Goal: Task Accomplishment & Management: Use online tool/utility

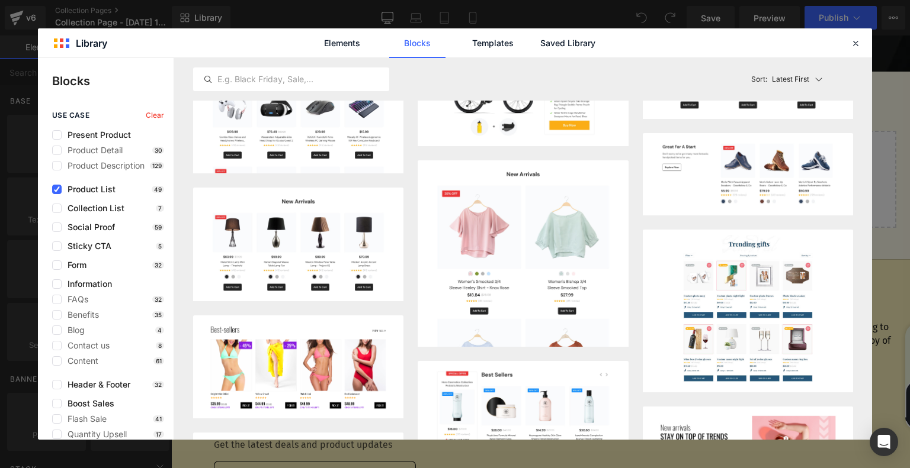
click at [0, 0] on icon at bounding box center [0, 0] width 0 height 0
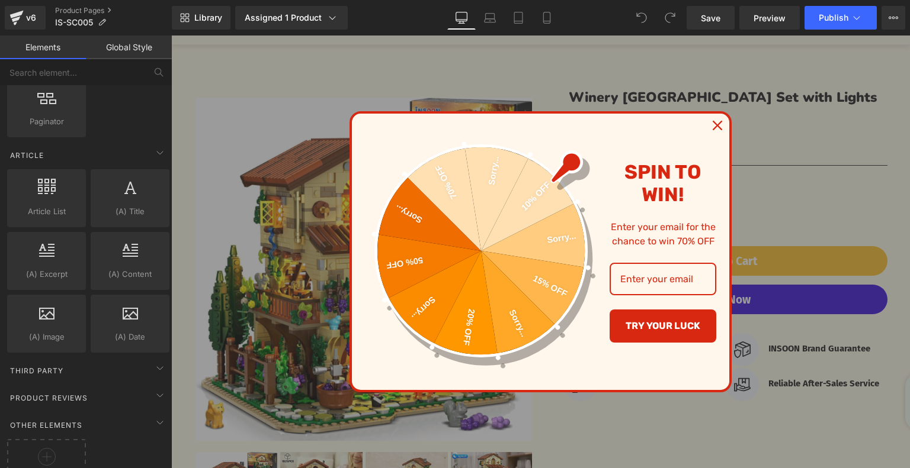
scroll to position [2219, 0]
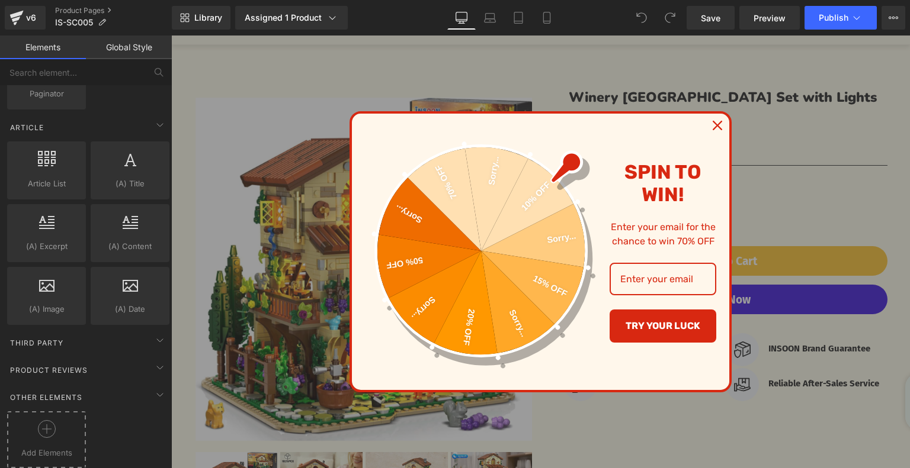
click at [63, 421] on div at bounding box center [46, 434] width 73 height 27
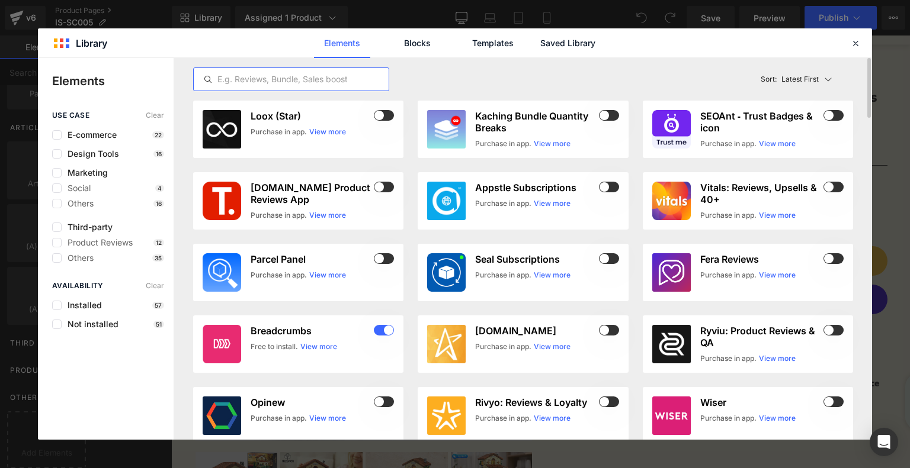
click at [0, 0] on input "text" at bounding box center [0, 0] width 0 height 0
paste input "Rivyo t"
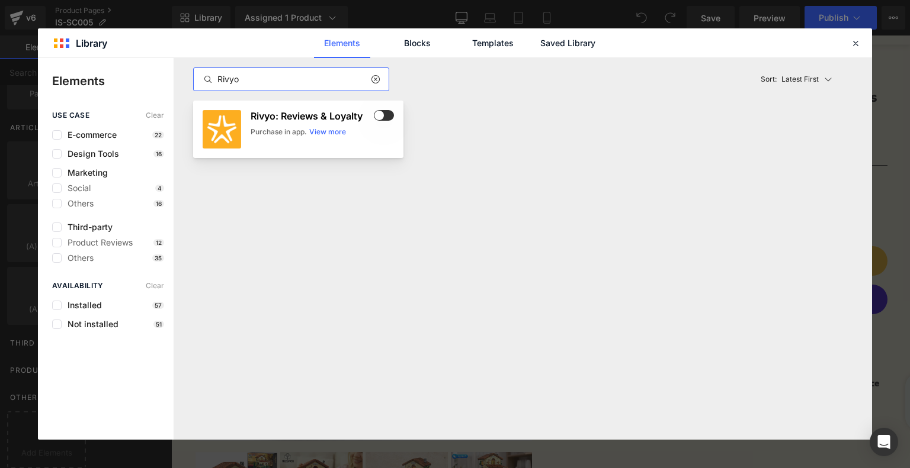
type input "Rivyo"
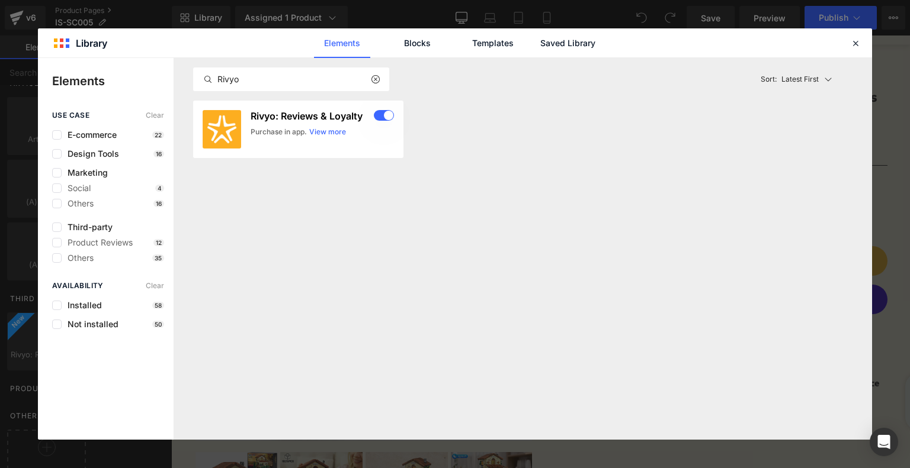
scroll to position [2281, 0]
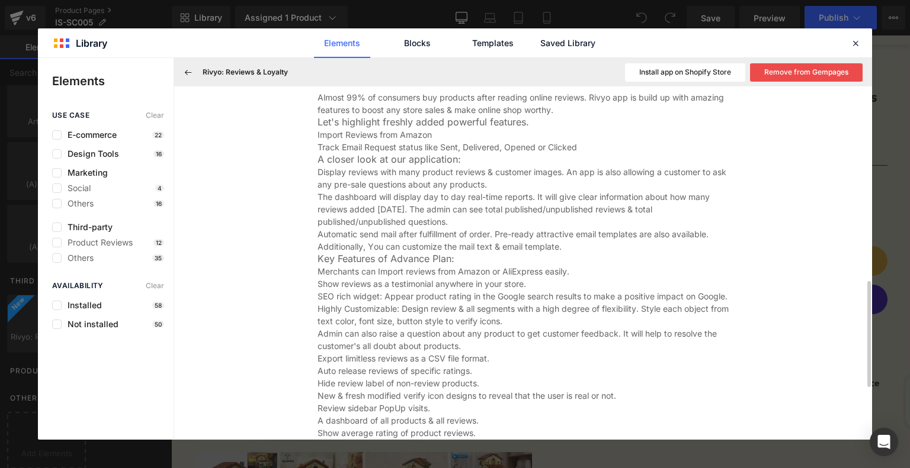
scroll to position [827, 0]
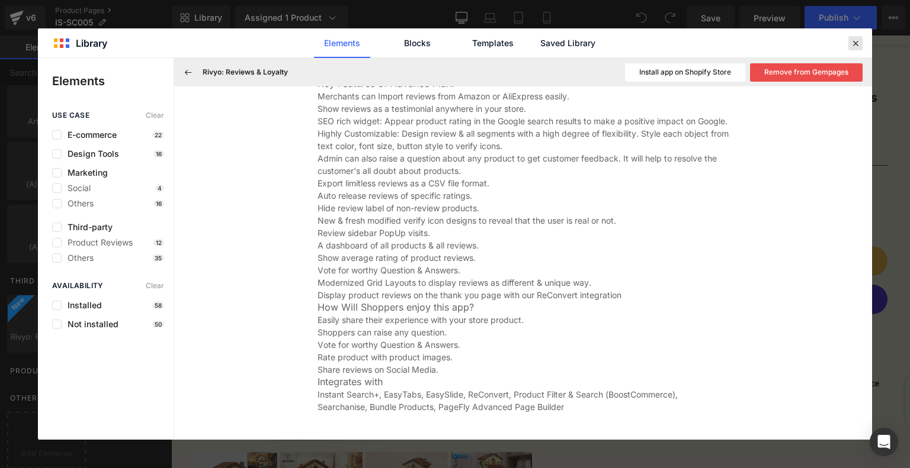
click at [0, 0] on icon at bounding box center [0, 0] width 0 height 0
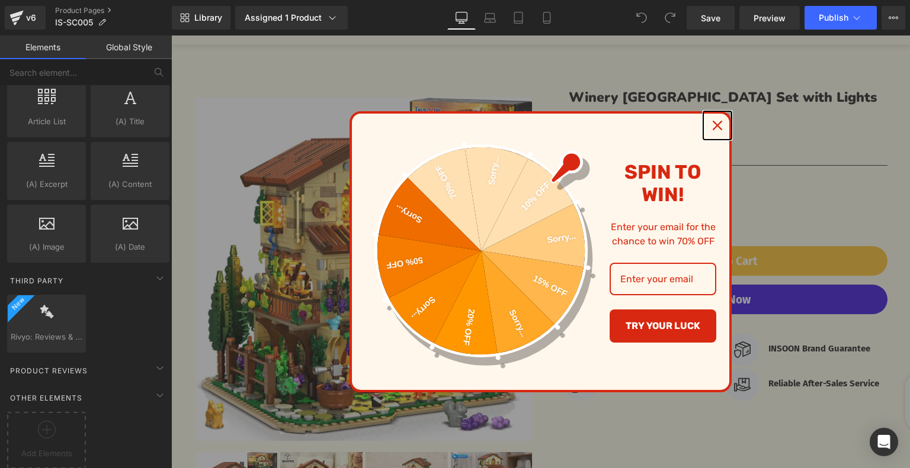
click at [712, 124] on icon "close icon" at bounding box center [716, 125] width 9 height 9
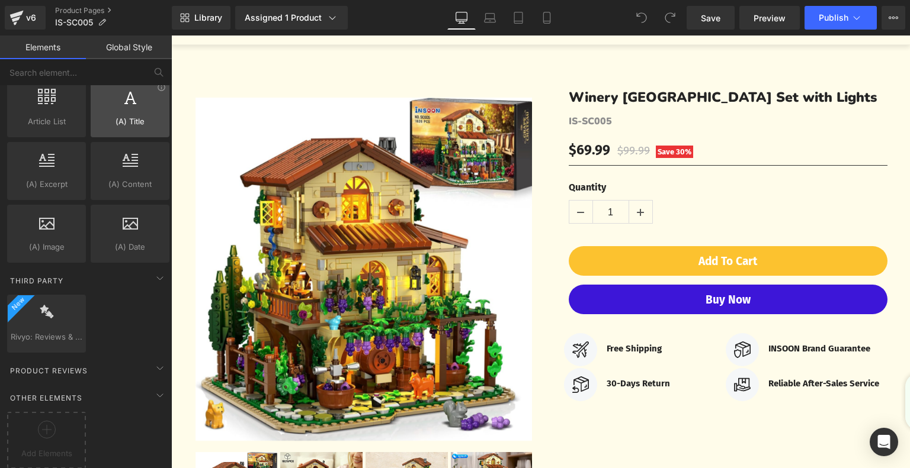
scroll to position [2104, 0]
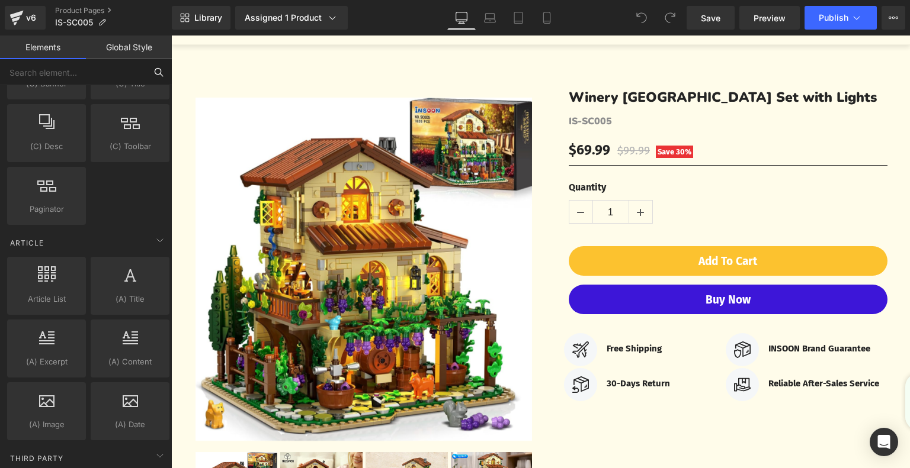
click at [95, 81] on input "text" at bounding box center [73, 72] width 146 height 26
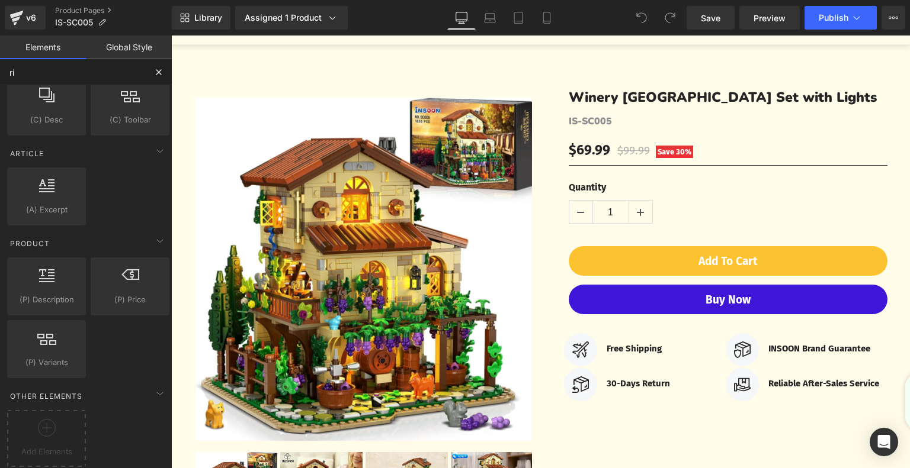
scroll to position [403, 0]
type input "riv"
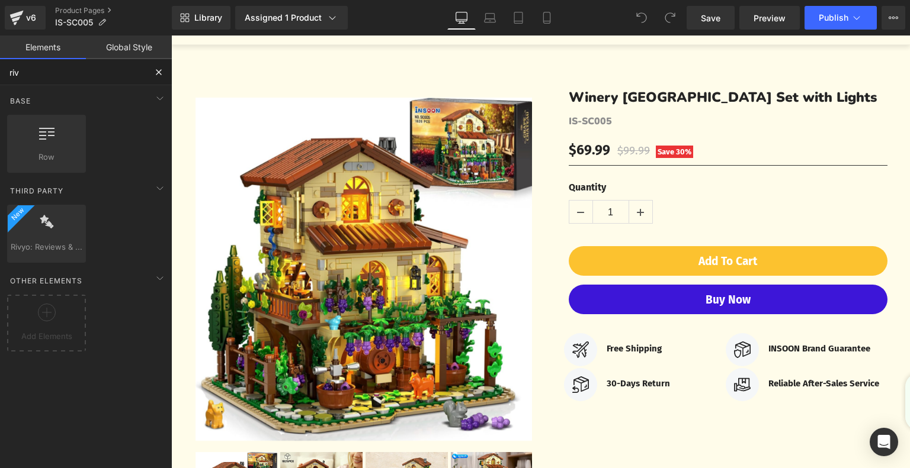
scroll to position [0, 0]
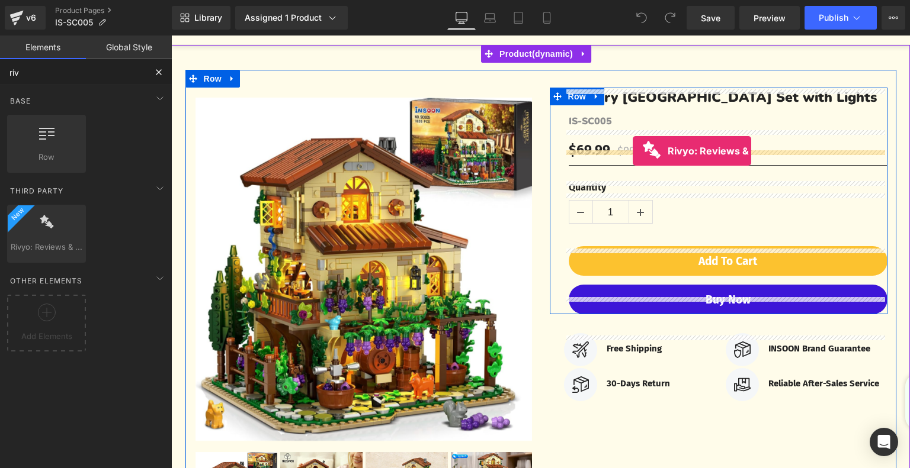
drag, startPoint x: 220, startPoint y: 272, endPoint x: 633, endPoint y: 151, distance: 430.1
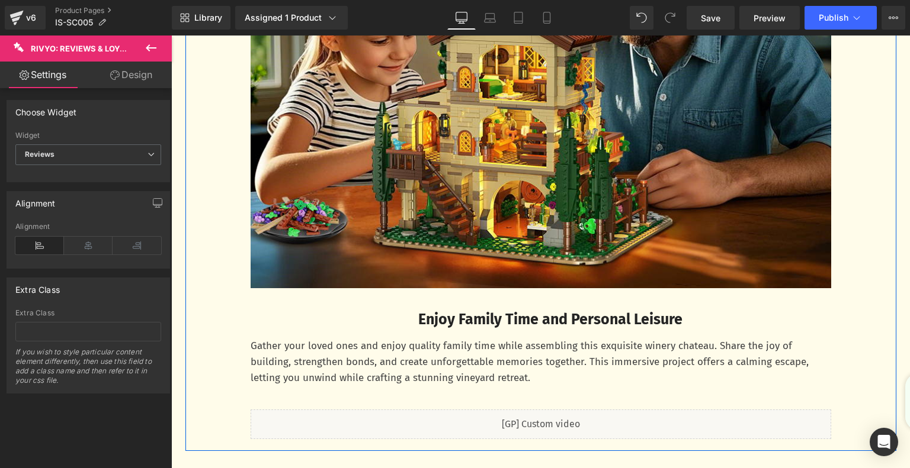
scroll to position [3554, 0]
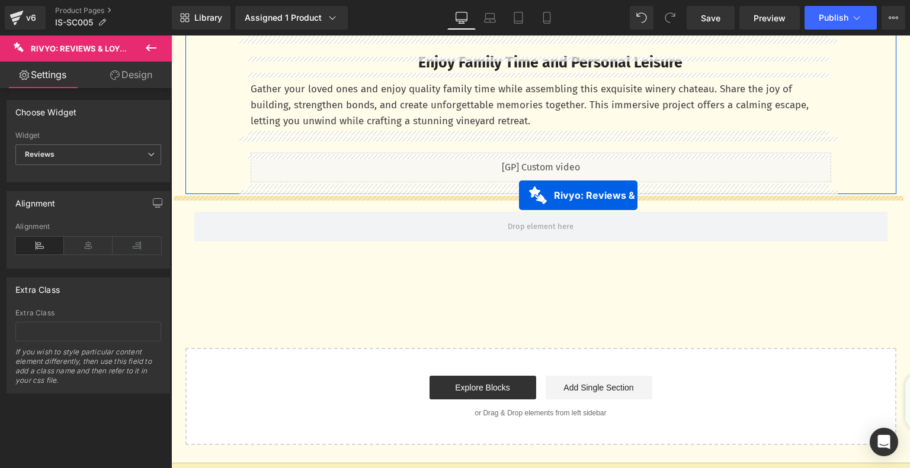
drag, startPoint x: 659, startPoint y: 161, endPoint x: 519, endPoint y: 195, distance: 144.5
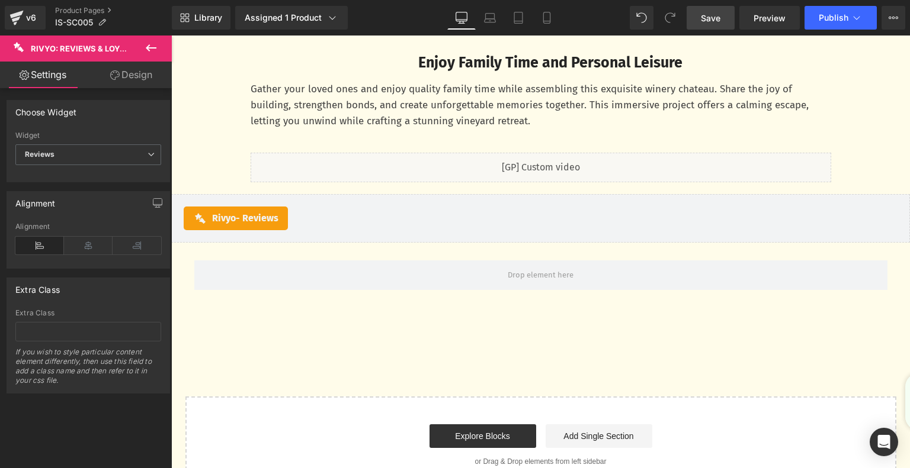
click at [719, 25] on link "Save" at bounding box center [710, 18] width 48 height 24
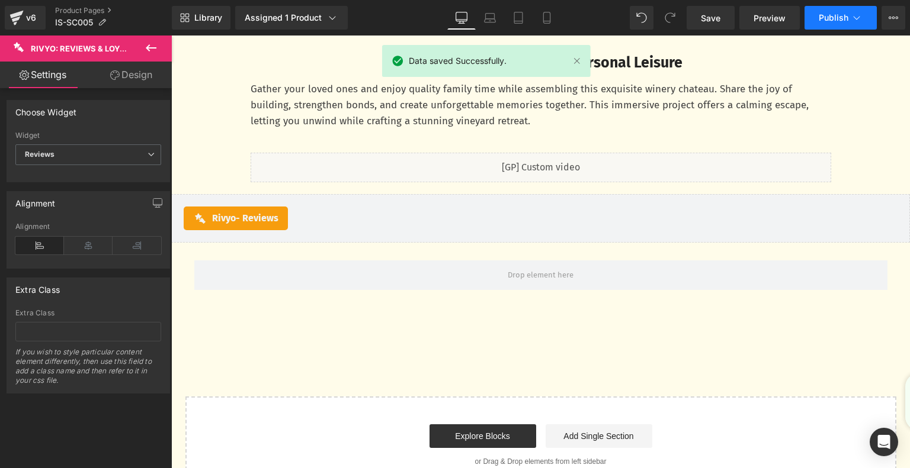
click at [818, 21] on button "Publish" at bounding box center [840, 18] width 72 height 24
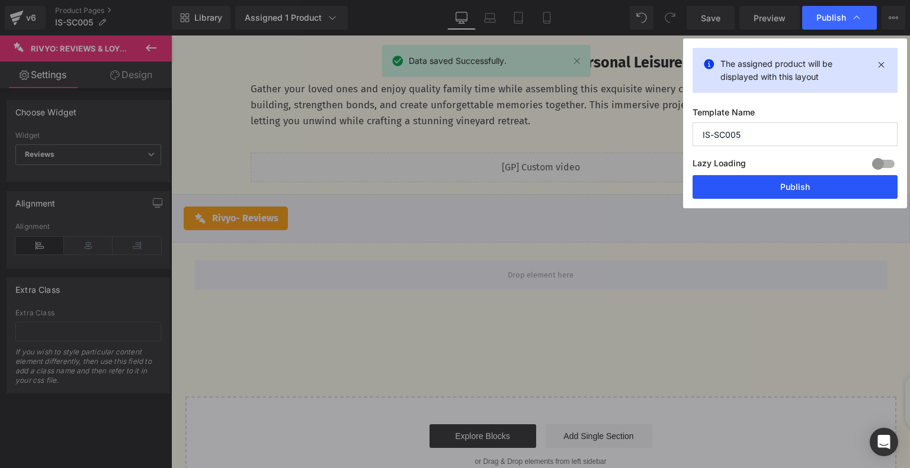
click at [775, 183] on button "Publish" at bounding box center [794, 187] width 205 height 24
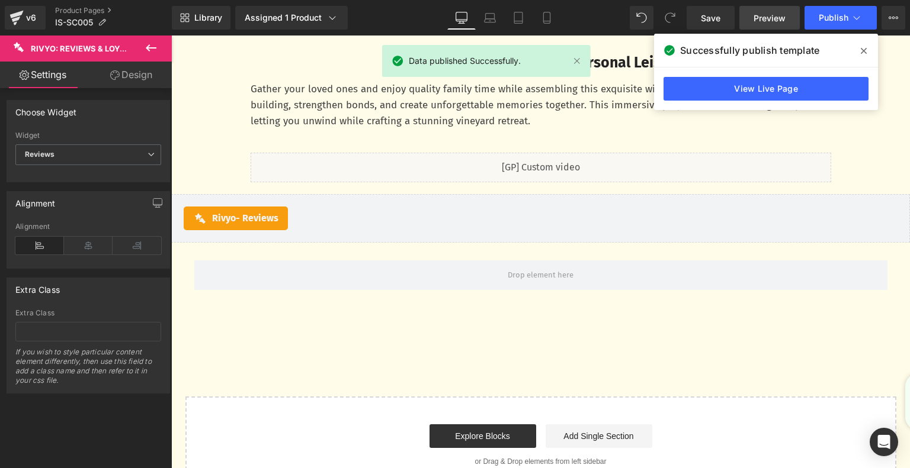
click at [773, 25] on link "Preview" at bounding box center [769, 18] width 60 height 24
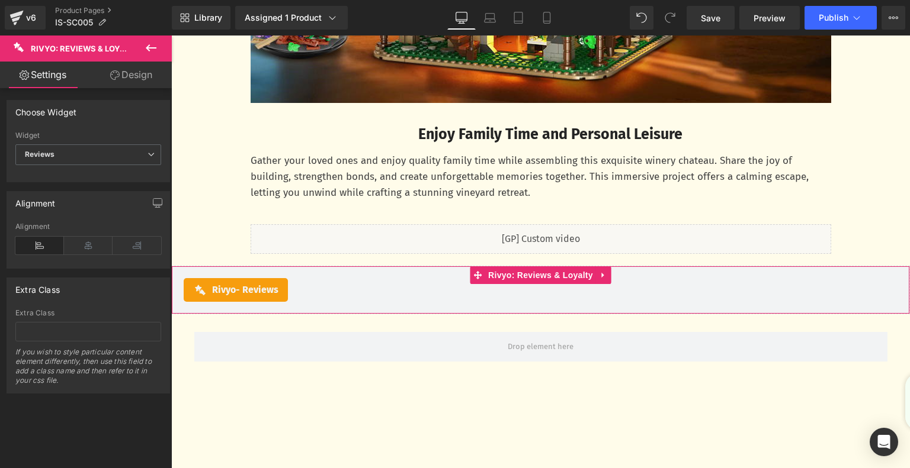
scroll to position [3376, 0]
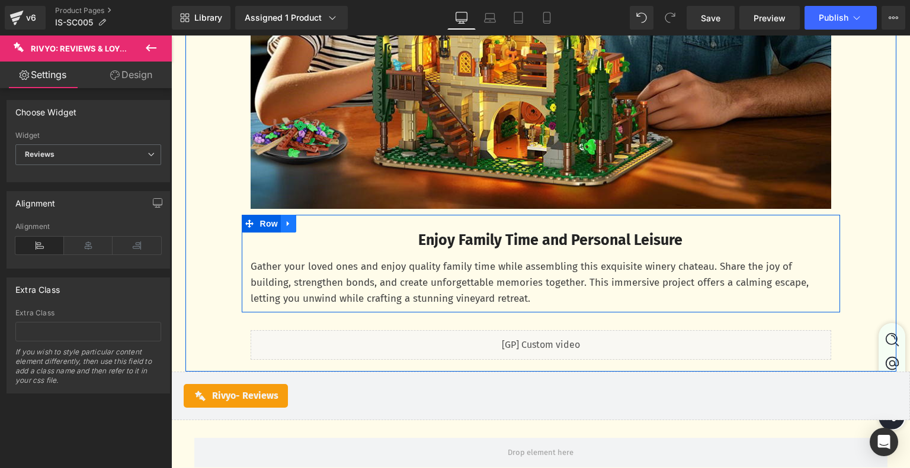
click at [285, 226] on icon at bounding box center [288, 224] width 8 height 9
click at [300, 224] on icon at bounding box center [304, 224] width 8 height 8
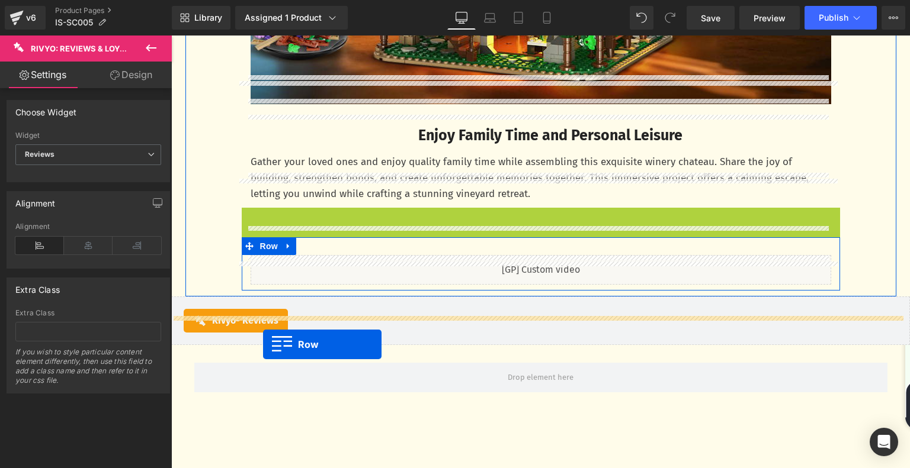
scroll to position [3554, 0]
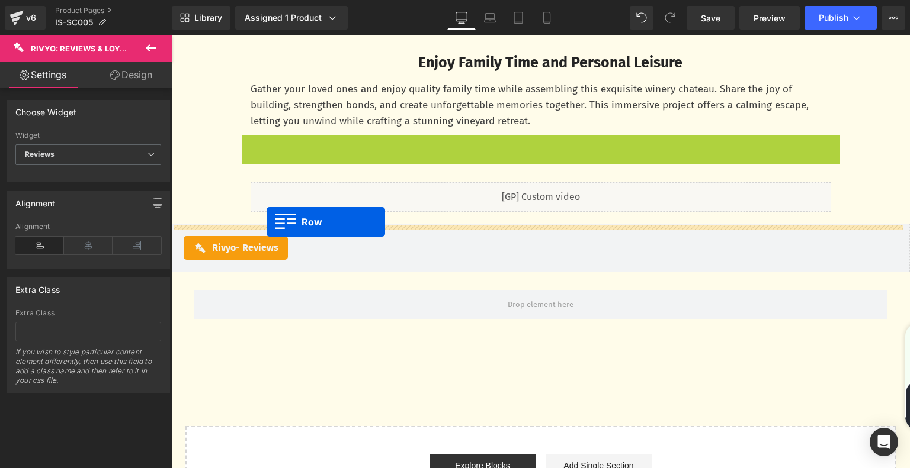
drag, startPoint x: 243, startPoint y: 324, endPoint x: 267, endPoint y: 222, distance: 104.5
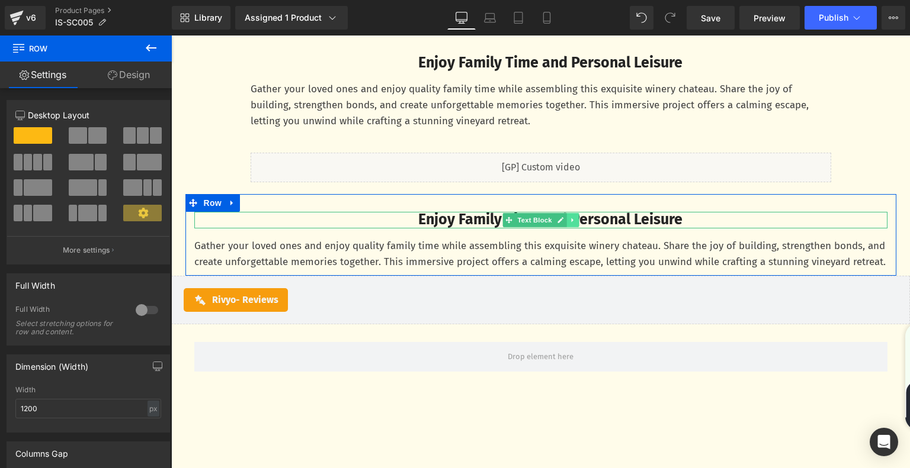
click at [569, 220] on icon at bounding box center [572, 220] width 7 height 7
click at [575, 223] on icon at bounding box center [578, 220] width 7 height 7
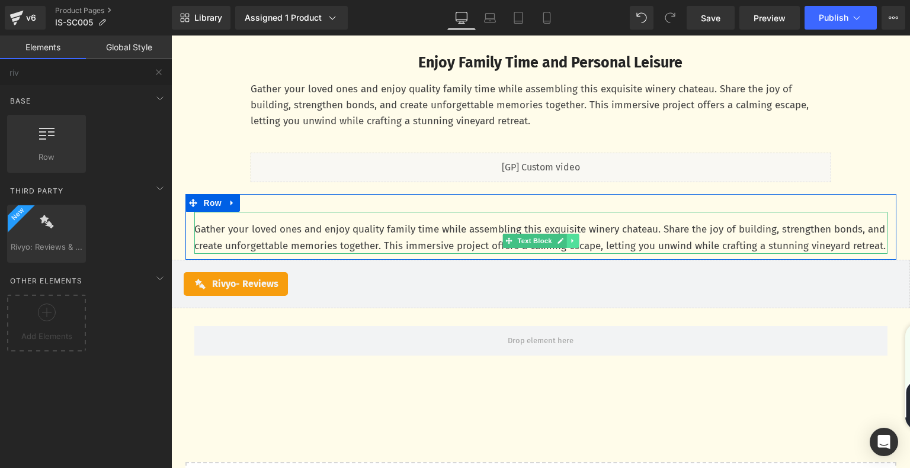
click at [571, 241] on icon at bounding box center [572, 240] width 7 height 7
click at [575, 243] on icon at bounding box center [578, 241] width 7 height 7
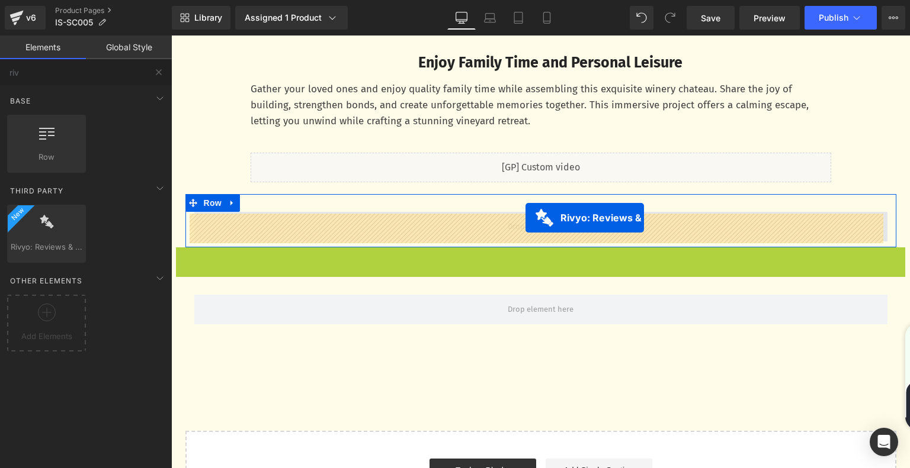
drag, startPoint x: 471, startPoint y: 259, endPoint x: 525, endPoint y: 219, distance: 67.3
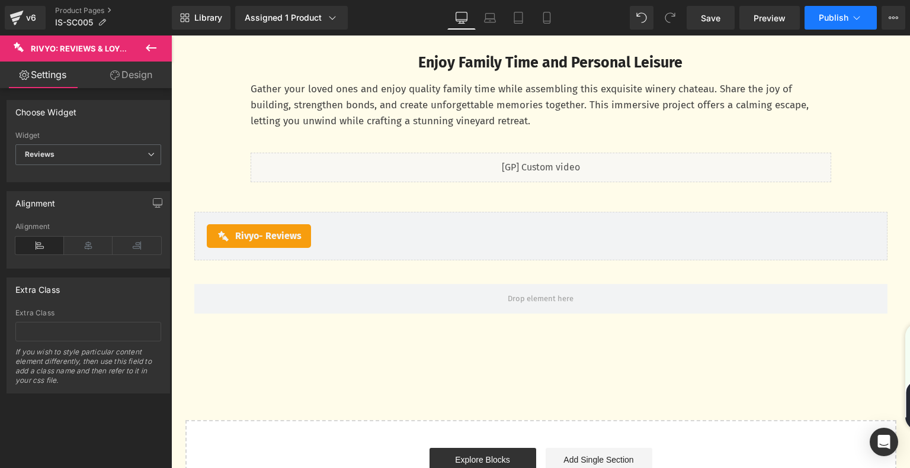
click at [849, 21] on button "Publish" at bounding box center [840, 18] width 72 height 24
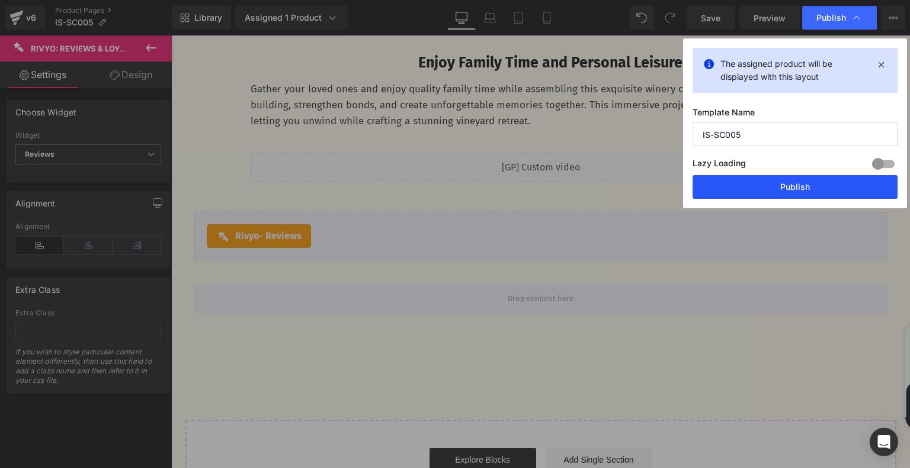
click at [789, 184] on button "Publish" at bounding box center [794, 187] width 205 height 24
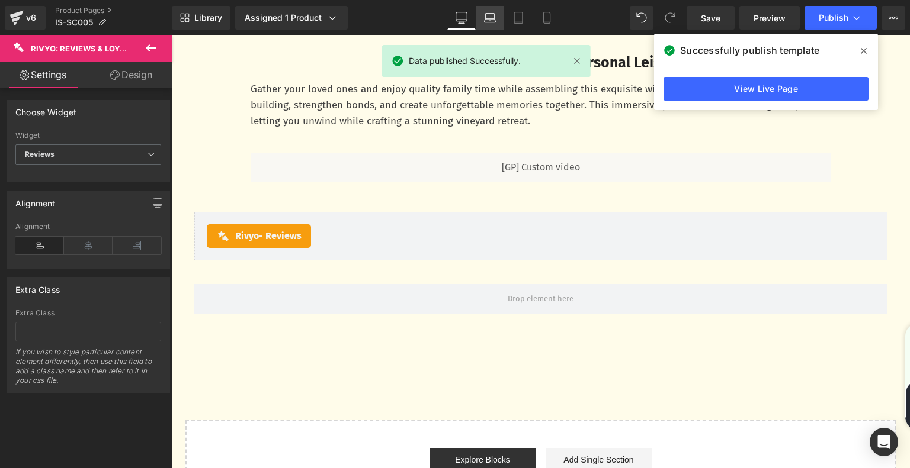
click at [494, 19] on icon at bounding box center [490, 18] width 12 height 12
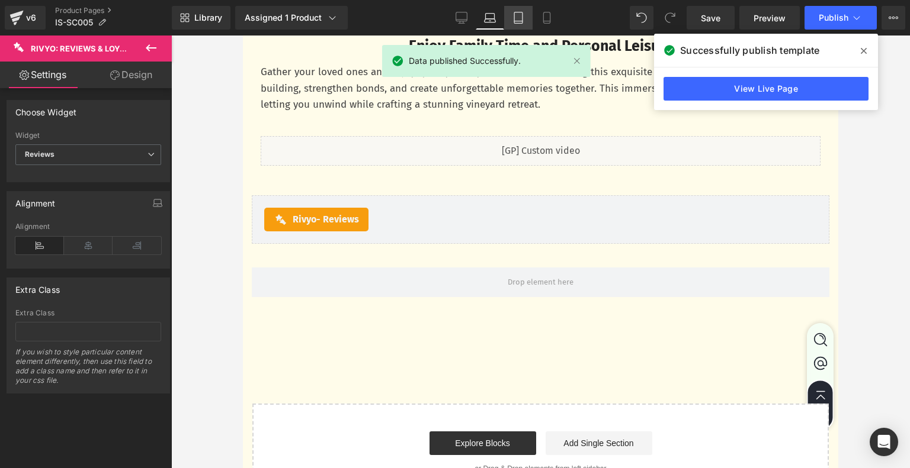
click at [521, 23] on icon at bounding box center [518, 18] width 12 height 12
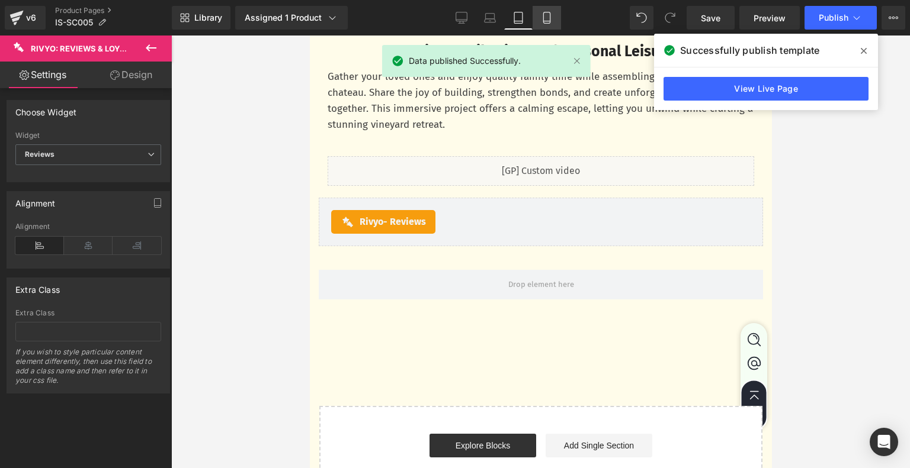
click at [547, 23] on icon at bounding box center [547, 18] width 12 height 12
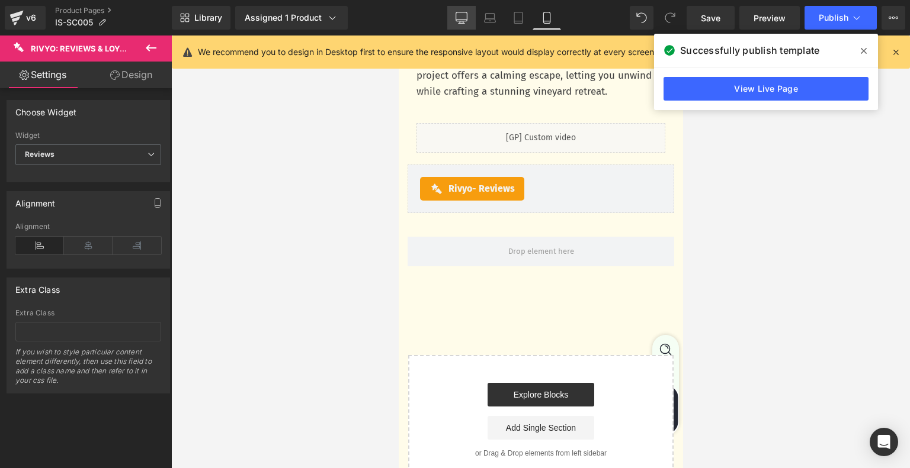
click at [461, 23] on icon at bounding box center [461, 23] width 6 height 0
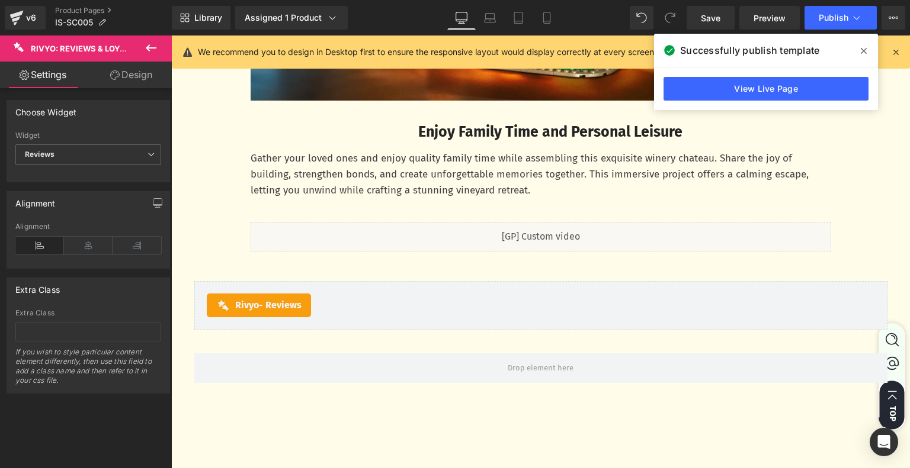
scroll to position [3586, 0]
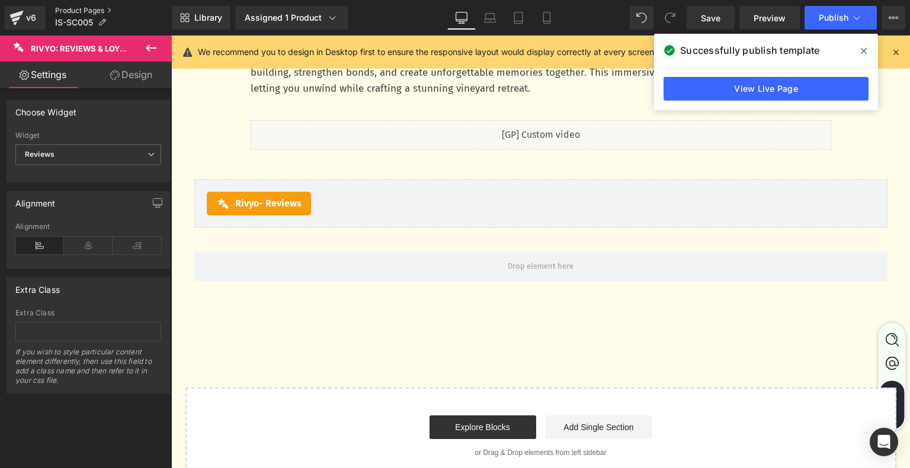
click at [81, 7] on link "Product Pages" at bounding box center [113, 10] width 117 height 9
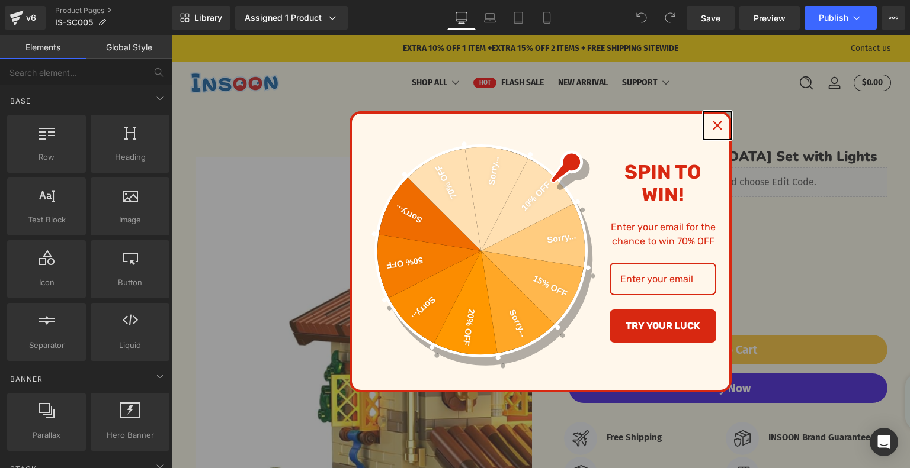
click at [718, 120] on div "Close" at bounding box center [717, 125] width 19 height 19
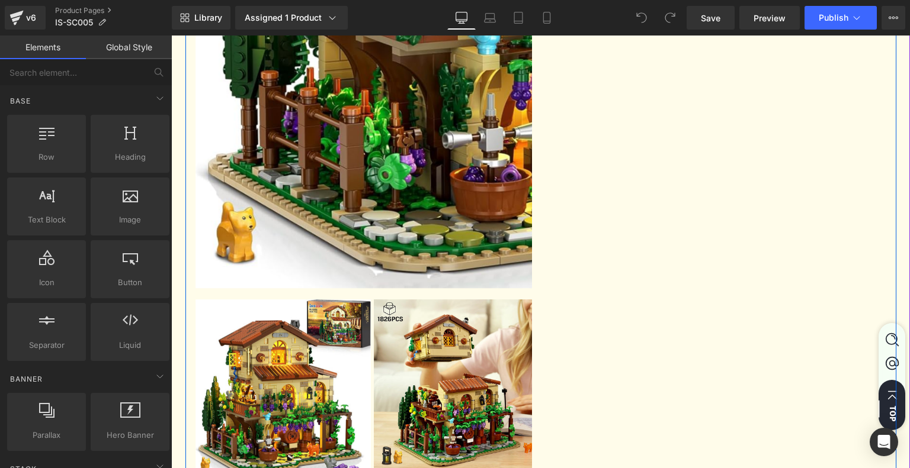
scroll to position [296, 0]
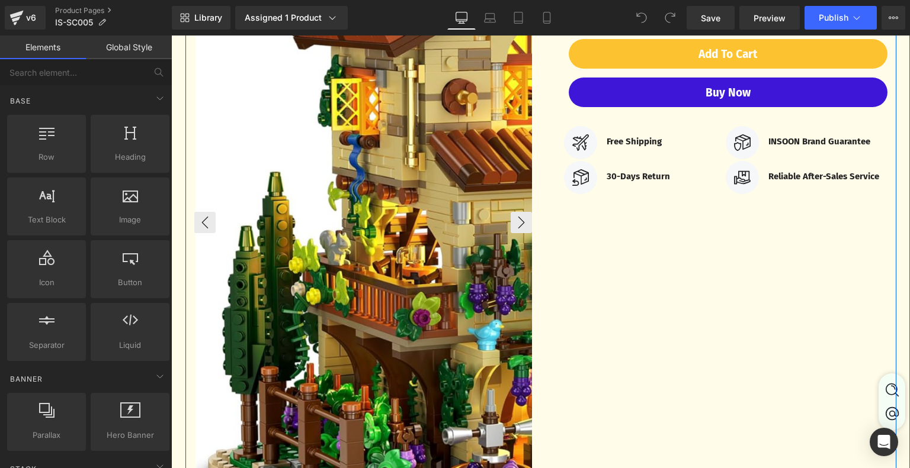
click at [410, 291] on img at bounding box center [550, 223] width 711 height 724
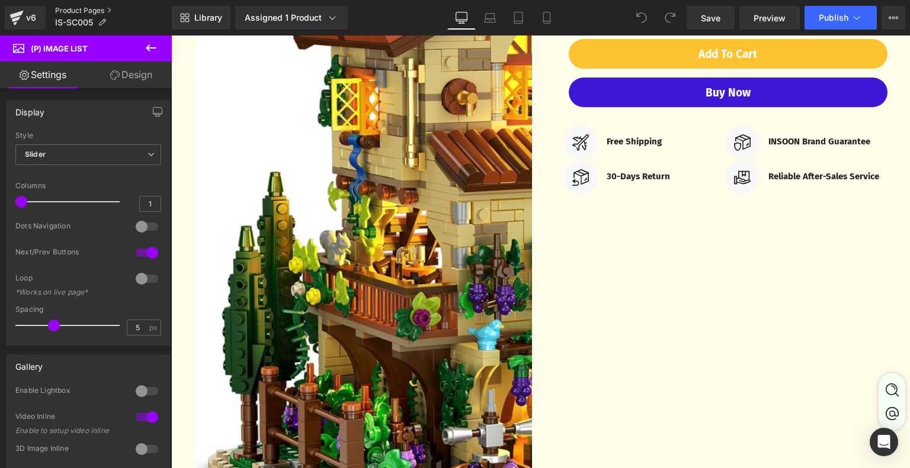
click at [96, 7] on link "Product Pages" at bounding box center [113, 10] width 117 height 9
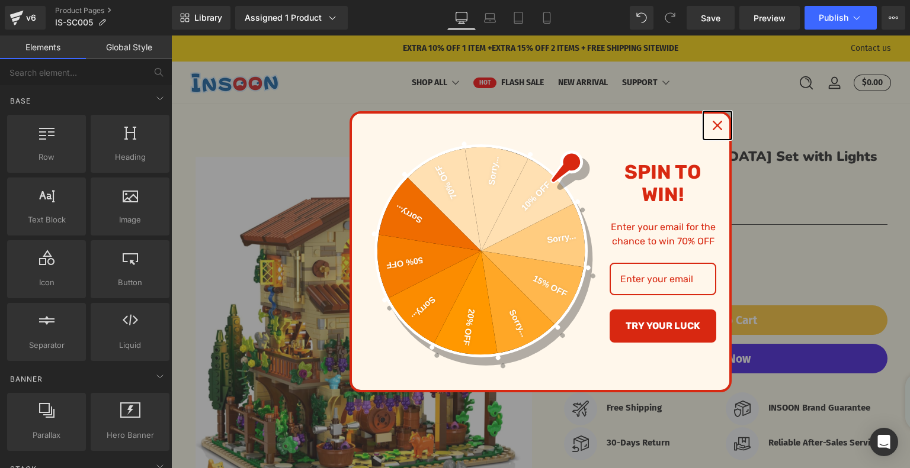
click at [713, 122] on icon "close icon" at bounding box center [716, 125] width 9 height 9
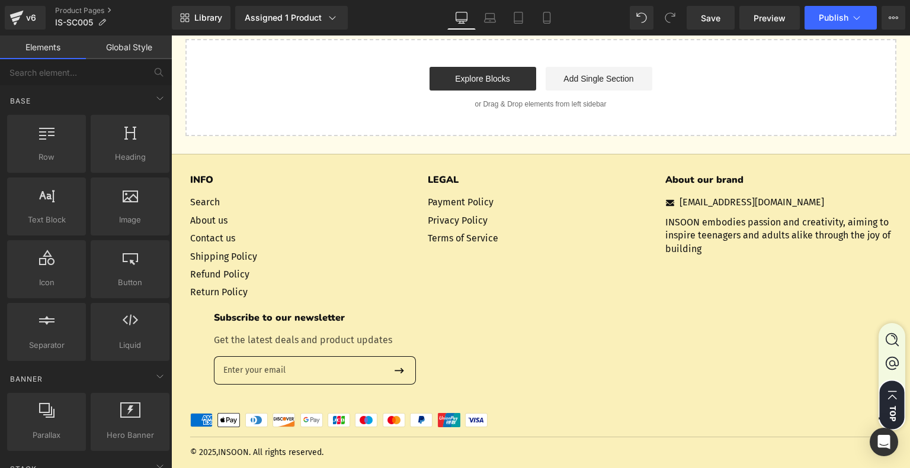
scroll to position [3582, 0]
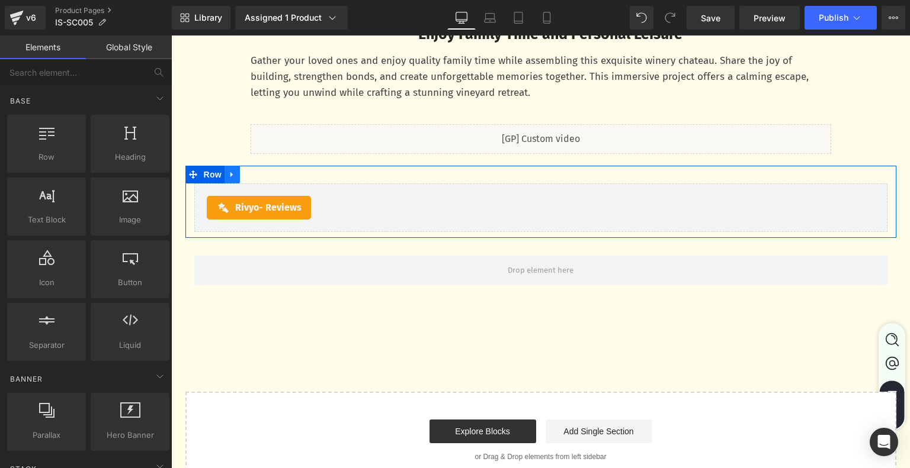
click at [232, 175] on icon at bounding box center [232, 175] width 8 height 9
click at [255, 175] on link at bounding box center [262, 175] width 15 height 18
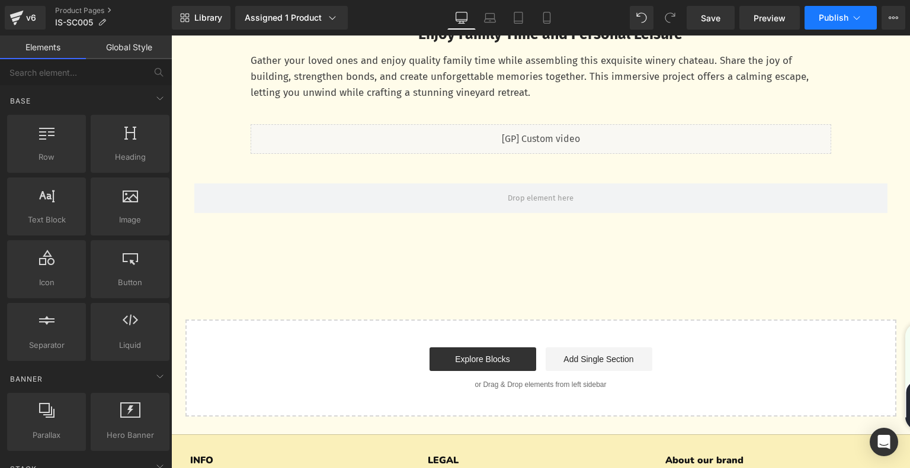
click at [854, 12] on icon at bounding box center [856, 18] width 12 height 12
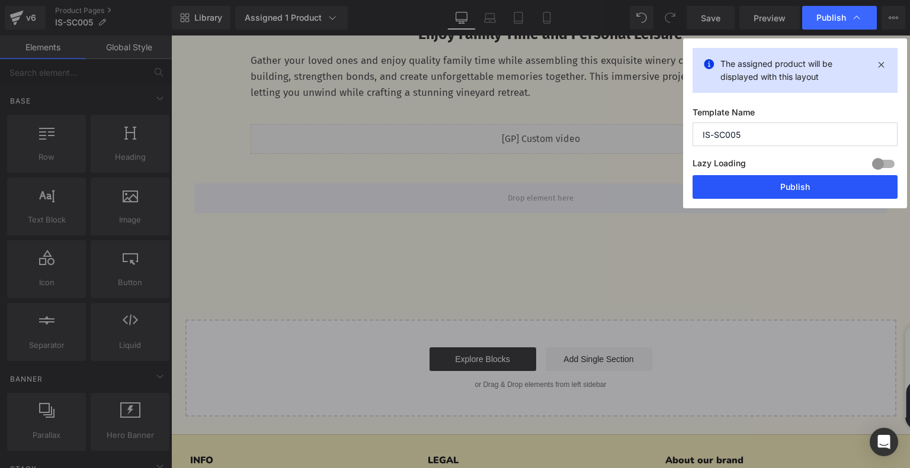
click at [0, 0] on button "Publish" at bounding box center [0, 0] width 0 height 0
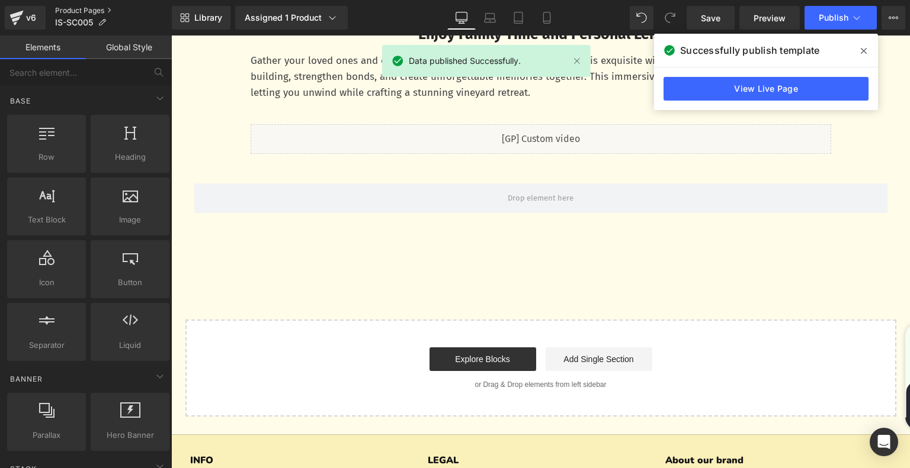
click at [84, 8] on link "Product Pages" at bounding box center [113, 10] width 117 height 9
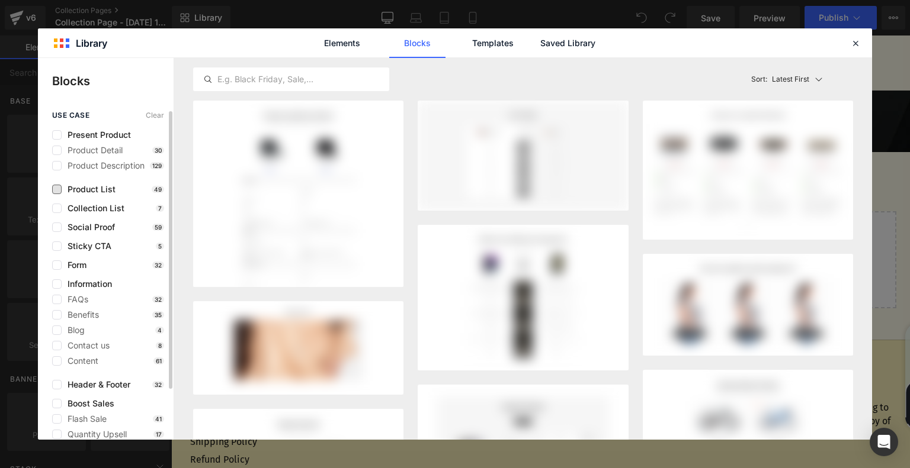
click at [0, 0] on span "Product List" at bounding box center [0, 0] width 0 height 0
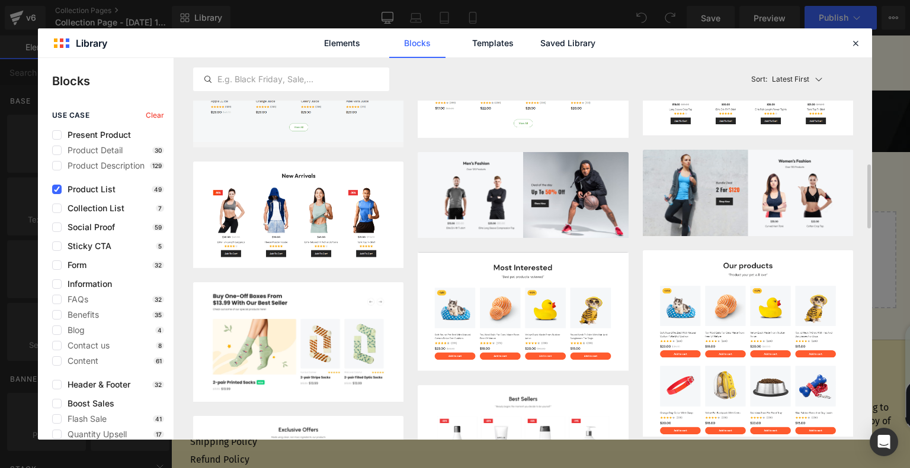
scroll to position [811, 0]
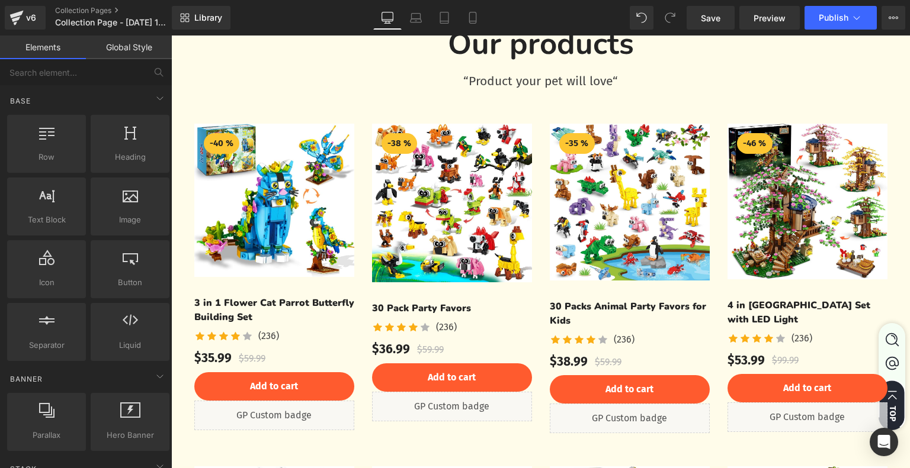
scroll to position [3467, 0]
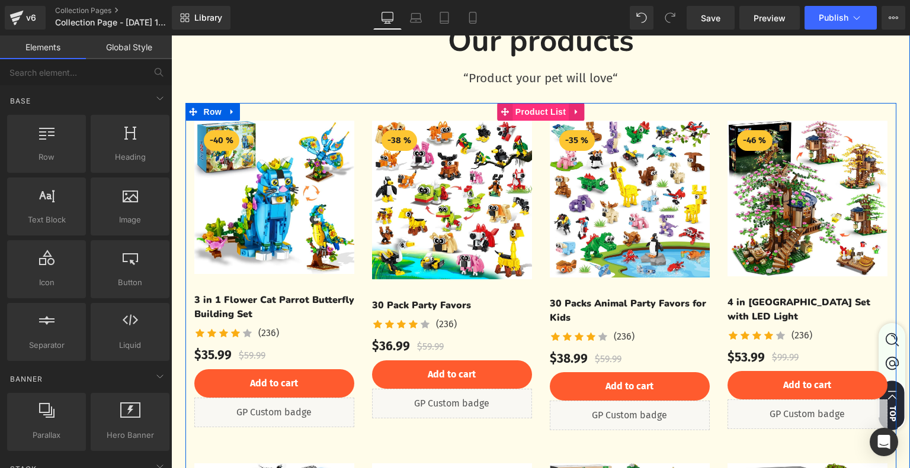
click at [529, 112] on span "Product List" at bounding box center [540, 112] width 56 height 18
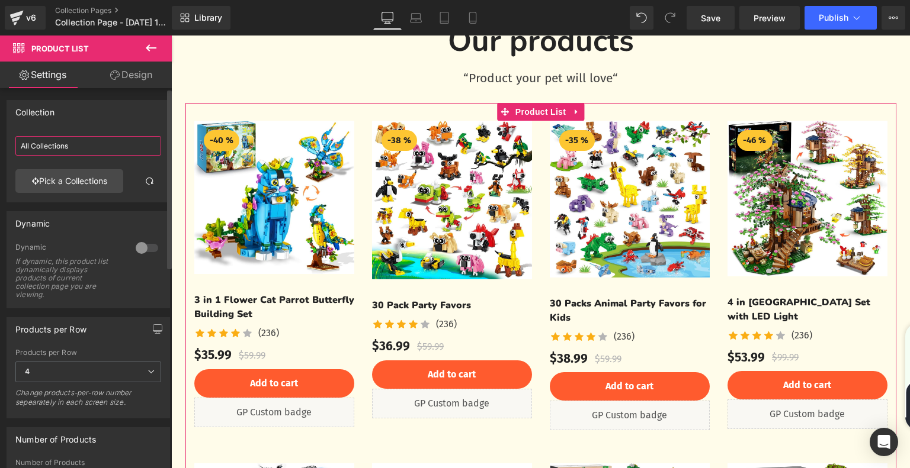
click at [88, 151] on input "All Collections" at bounding box center [88, 146] width 146 height 20
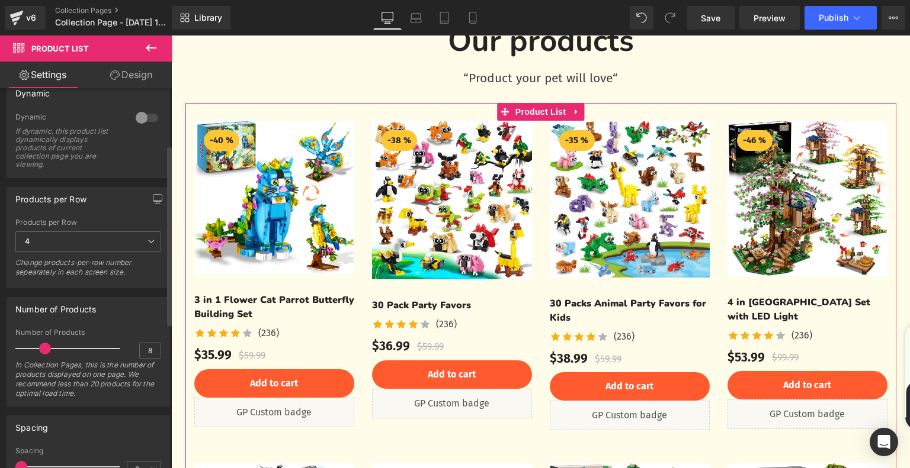
scroll to position [0, 0]
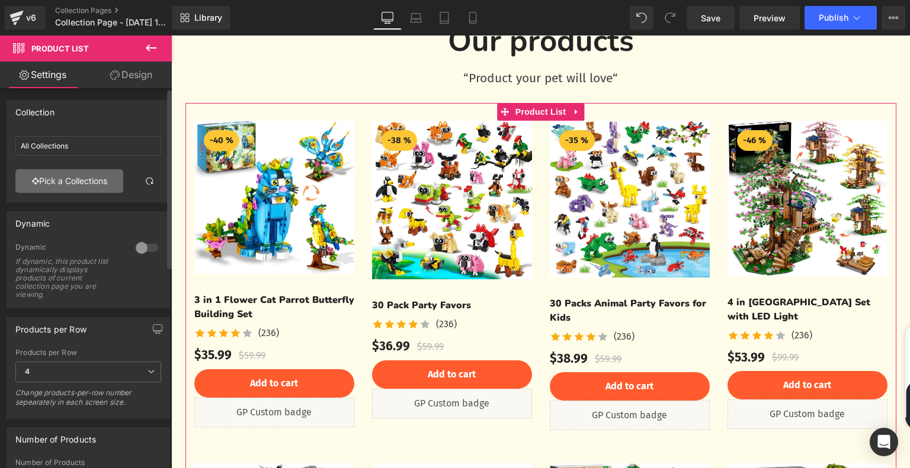
click at [98, 186] on link "Pick a Collections" at bounding box center [69, 181] width 108 height 24
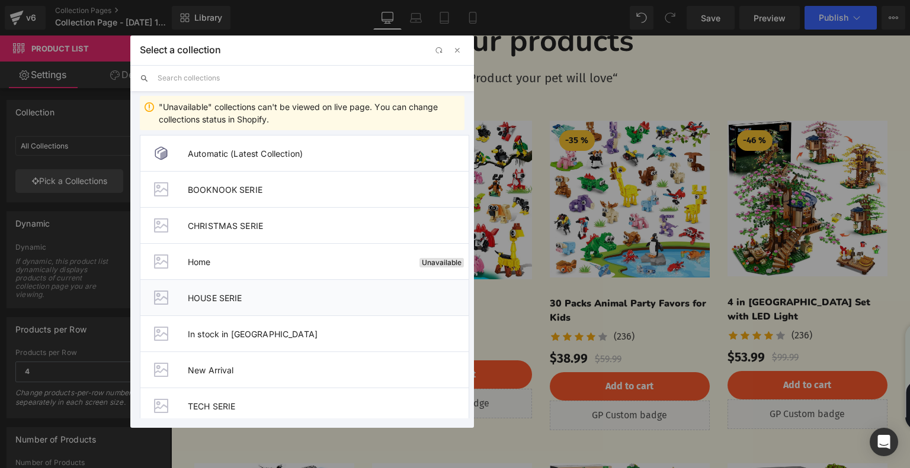
click at [0, 0] on span "HOUSE SERIE" at bounding box center [0, 0] width 0 height 0
type input "HOUSE SERIE"
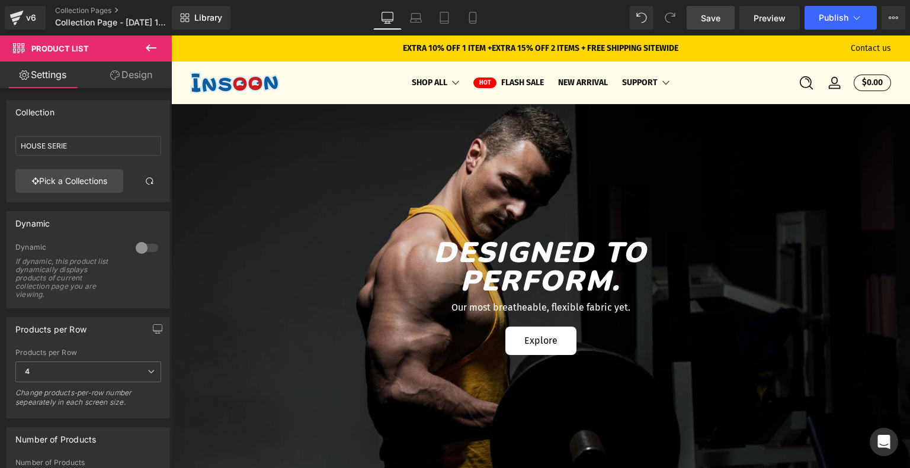
click at [705, 15] on span "Save" at bounding box center [711, 18] width 20 height 12
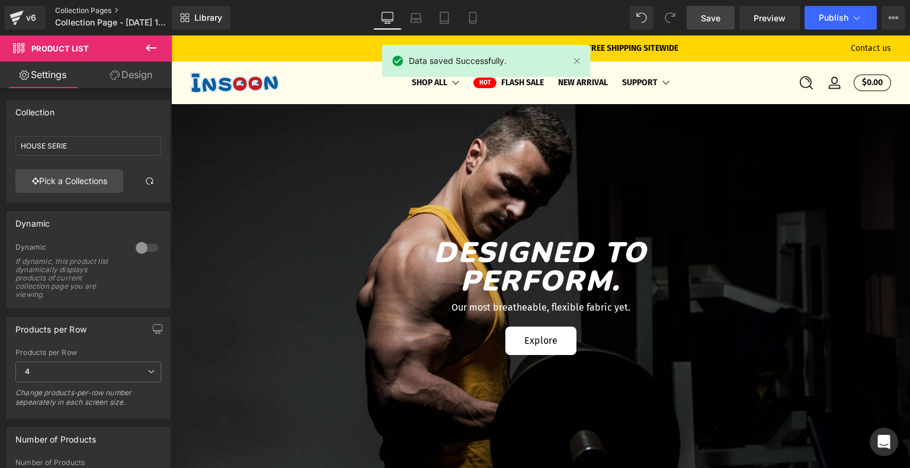
click at [80, 9] on link "Collection Pages" at bounding box center [123, 10] width 136 height 9
